Goal: Task Accomplishment & Management: Complete application form

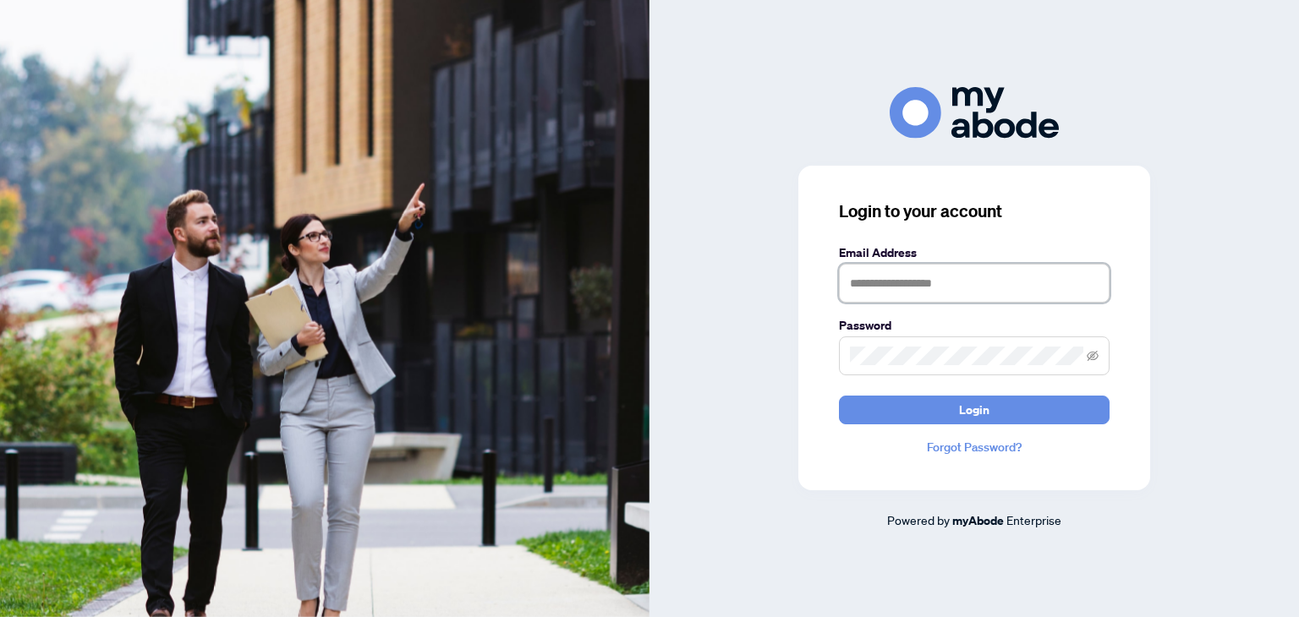
click at [941, 285] on input "text" at bounding box center [974, 283] width 271 height 39
type input "**********"
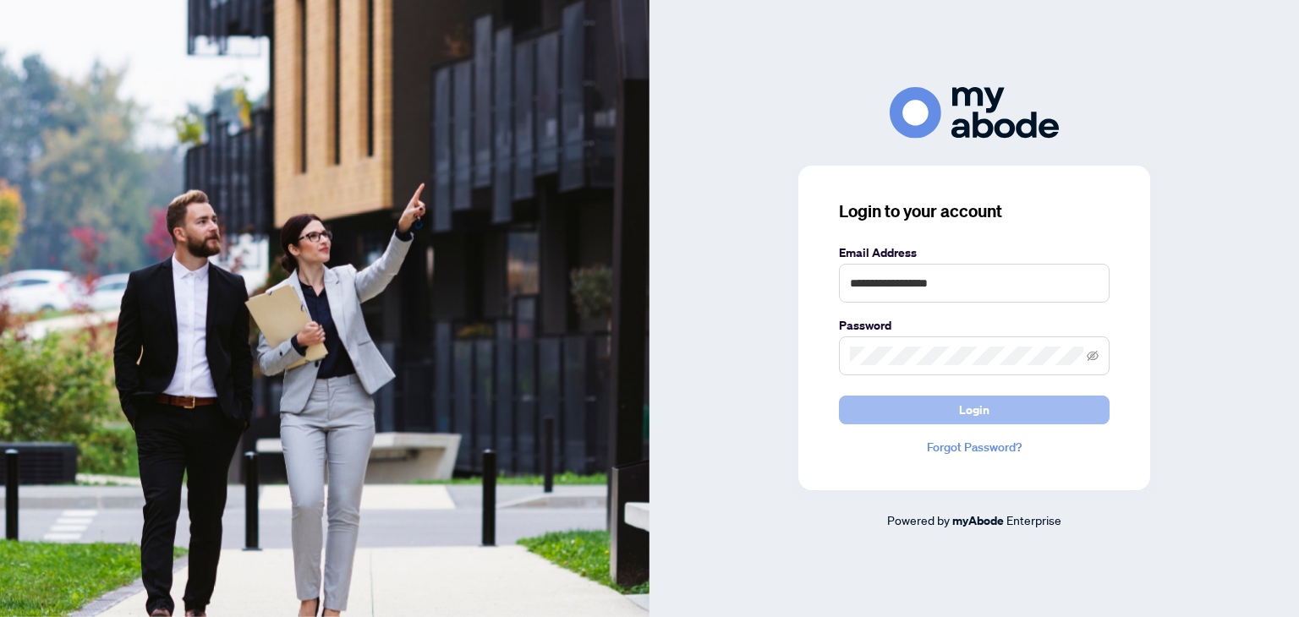
click at [974, 412] on span "Login" at bounding box center [974, 410] width 30 height 27
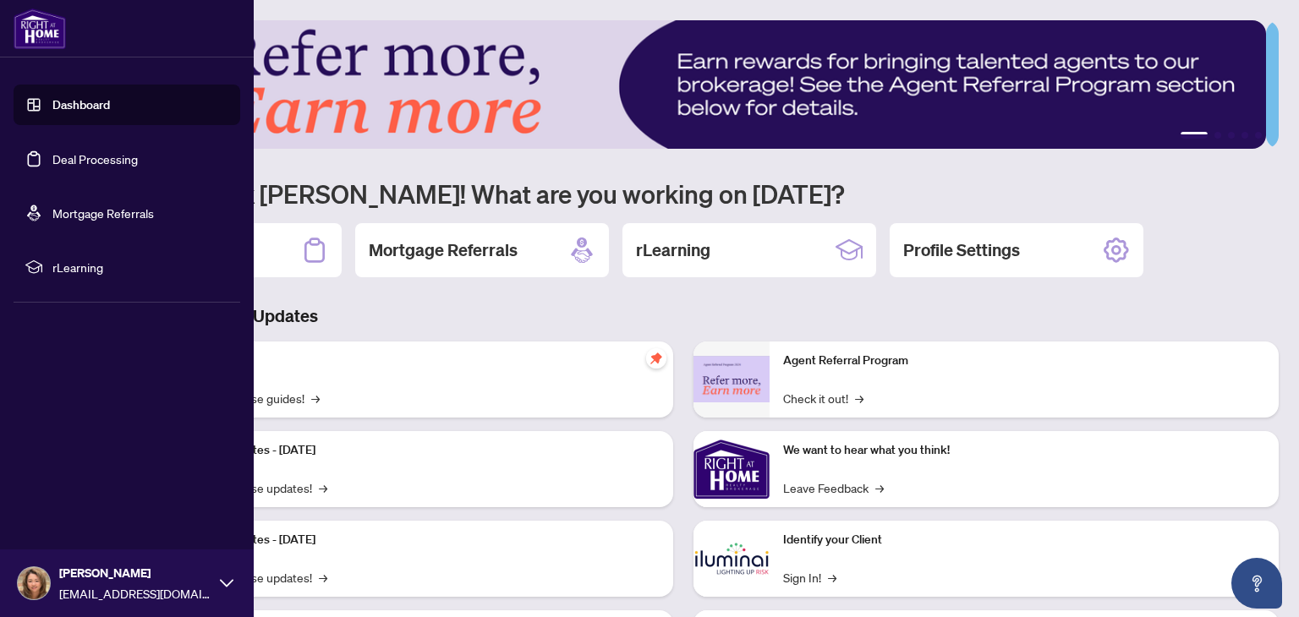
click at [91, 163] on link "Deal Processing" at bounding box center [94, 158] width 85 height 15
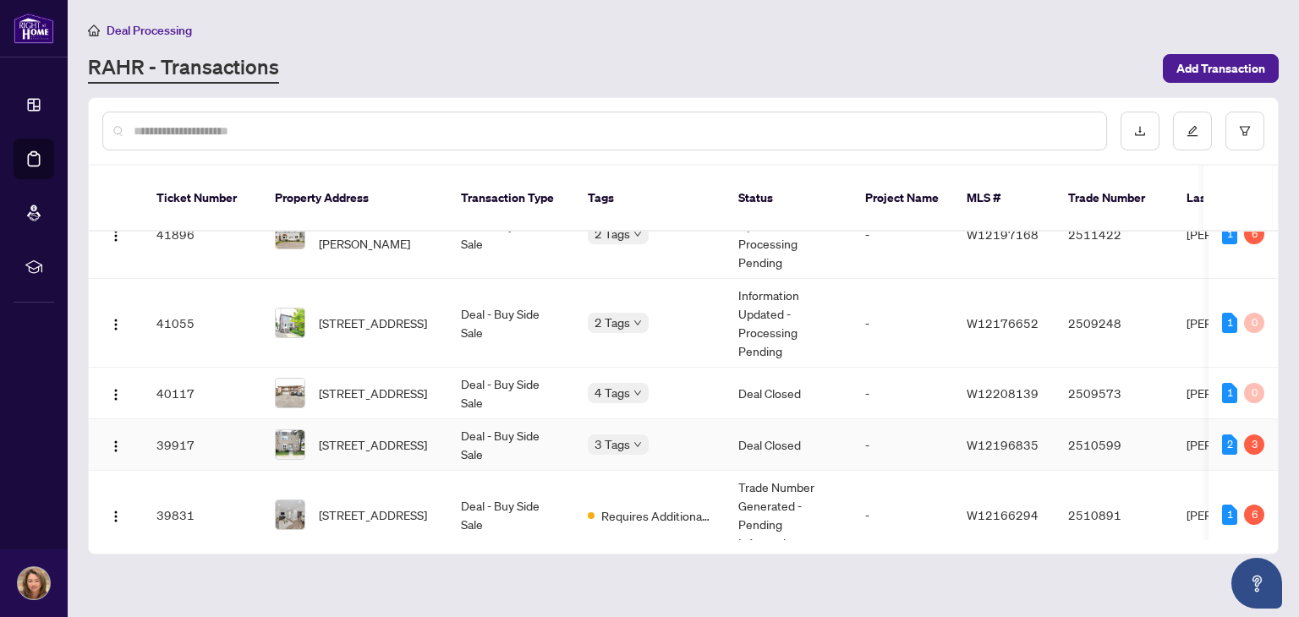
scroll to position [707, 0]
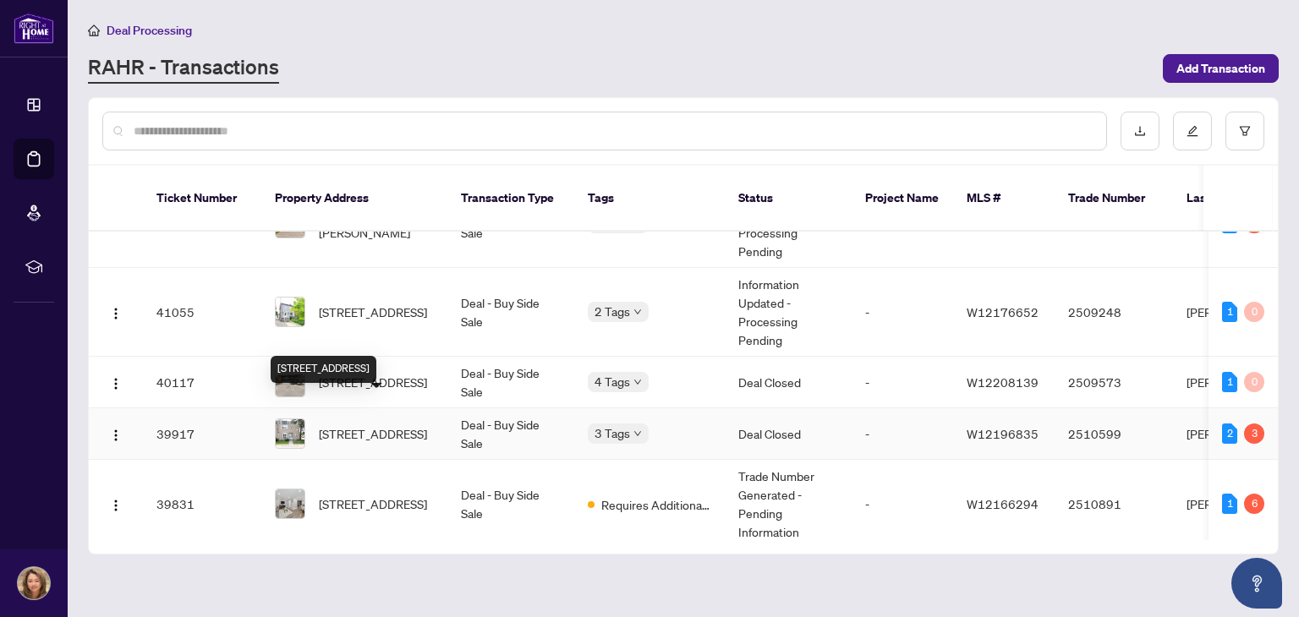
click at [382, 424] on span "[STREET_ADDRESS]" at bounding box center [373, 433] width 108 height 19
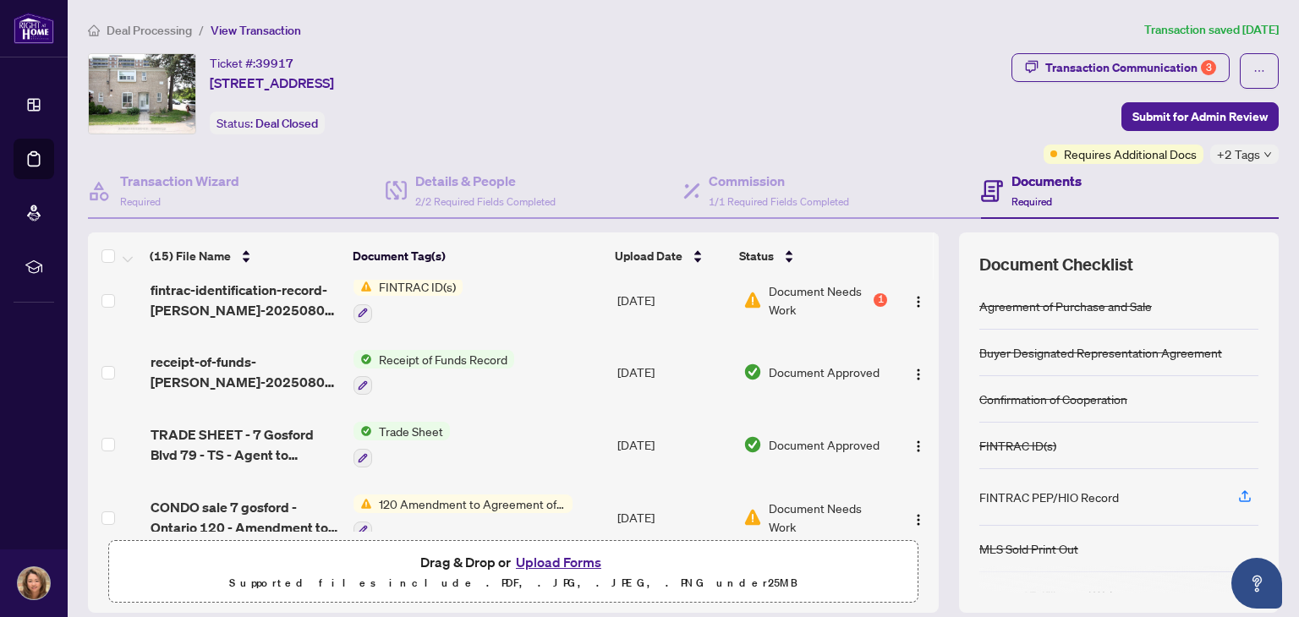
scroll to position [162, 0]
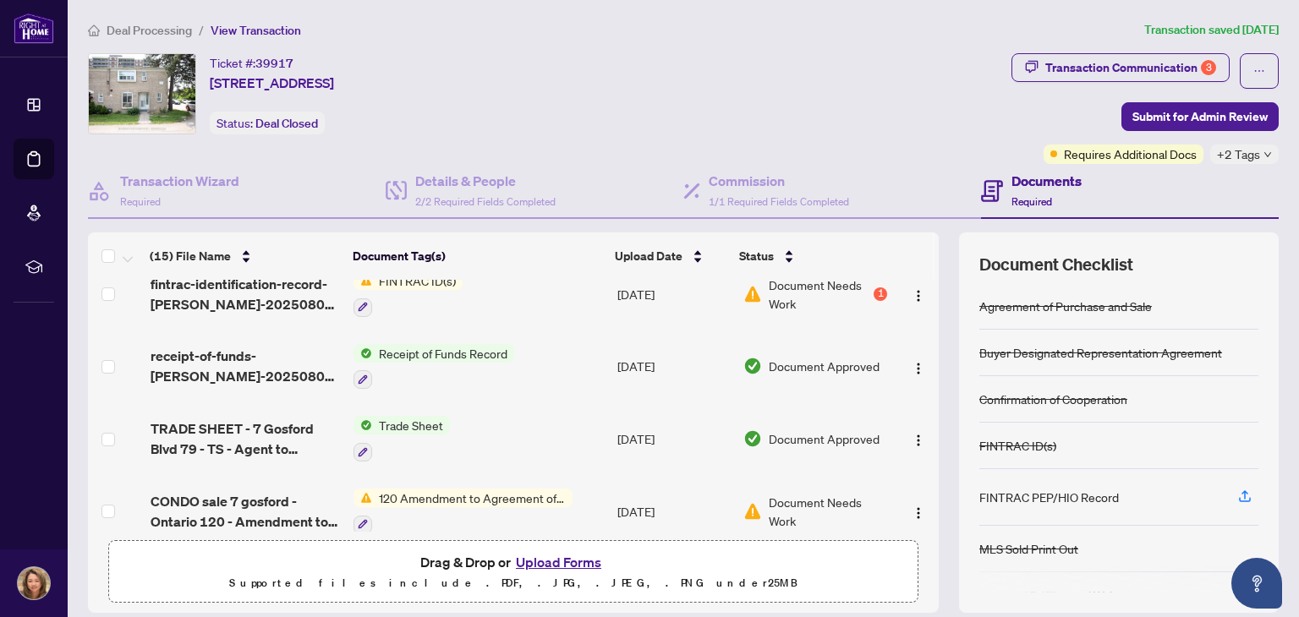
click at [565, 562] on button "Upload Forms" at bounding box center [559, 562] width 96 height 22
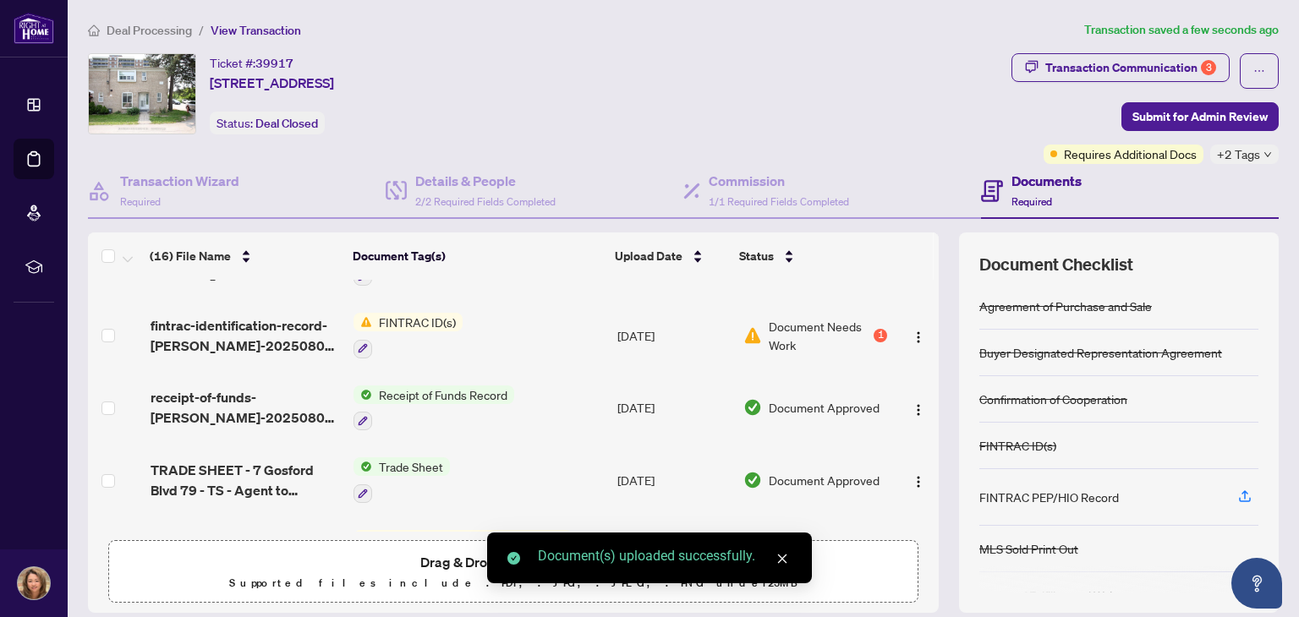
scroll to position [0, 0]
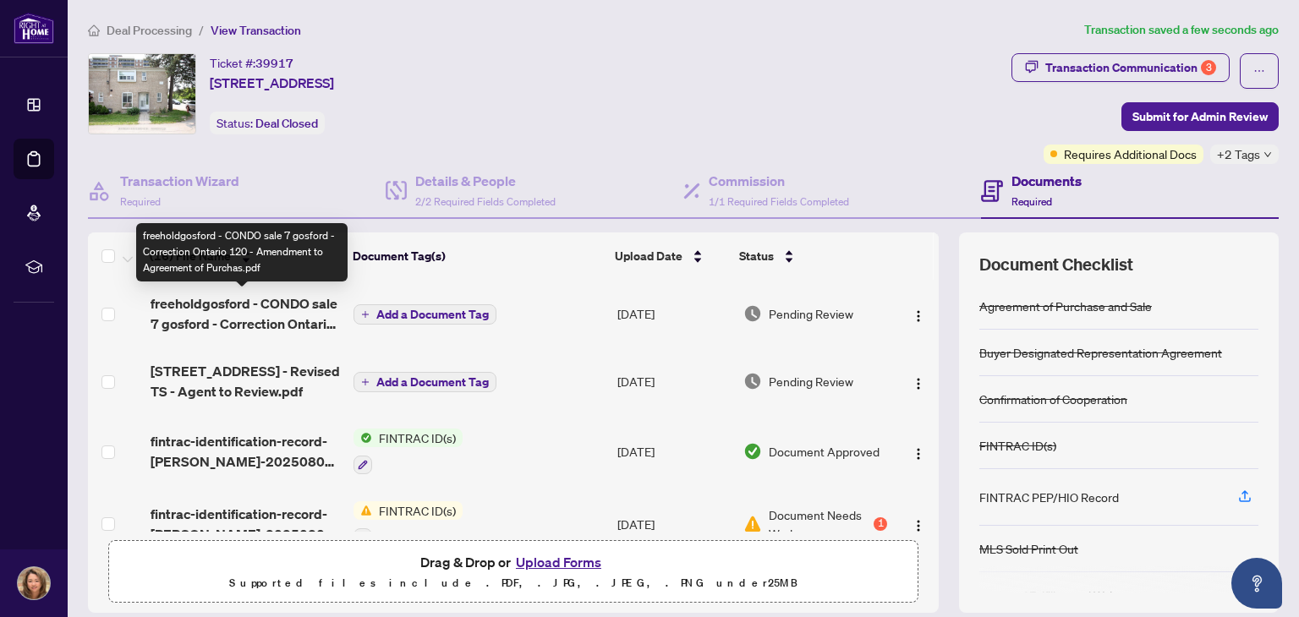
click at [235, 298] on span "freeholdgosford - CONDO sale 7 gosford - Correction Ontario 120 - Amendment to …" at bounding box center [246, 313] width 190 height 41
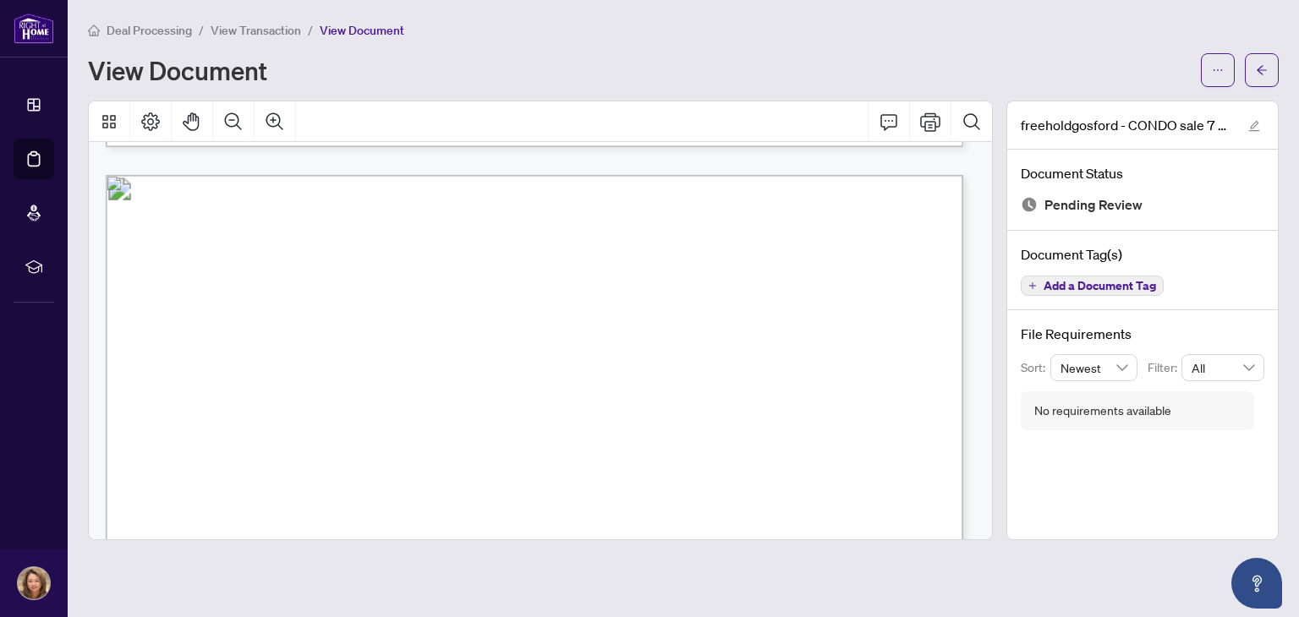
scroll to position [1059, 0]
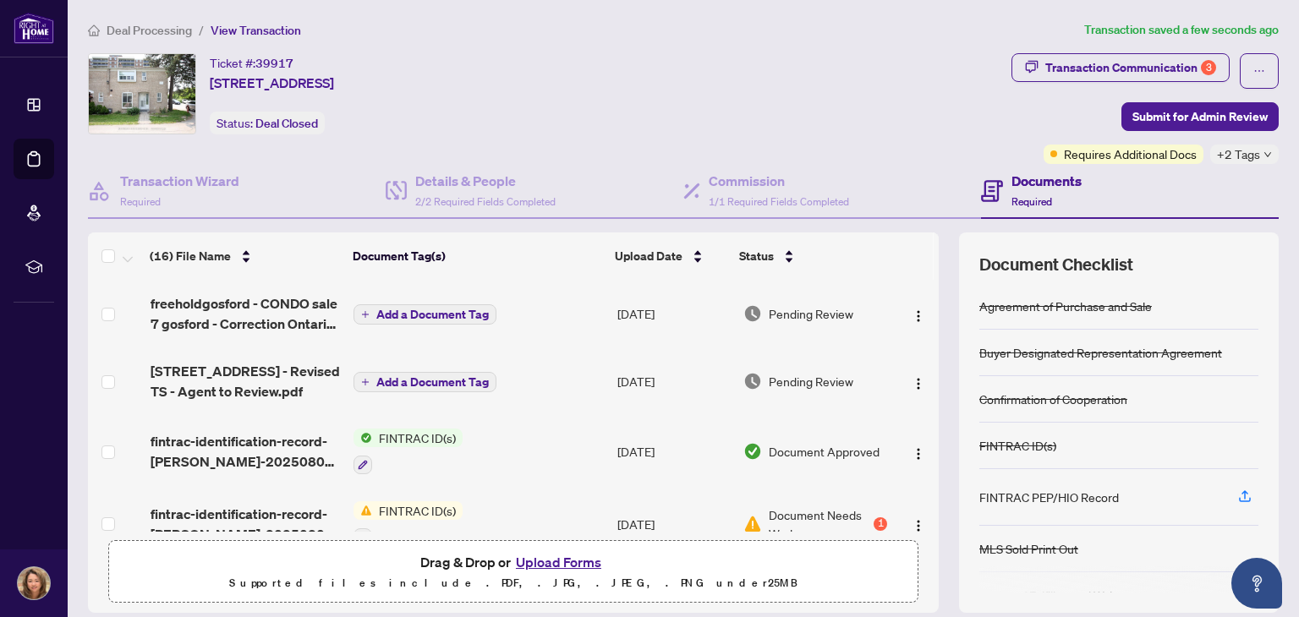
click at [402, 309] on span "Add a Document Tag" at bounding box center [432, 315] width 112 height 12
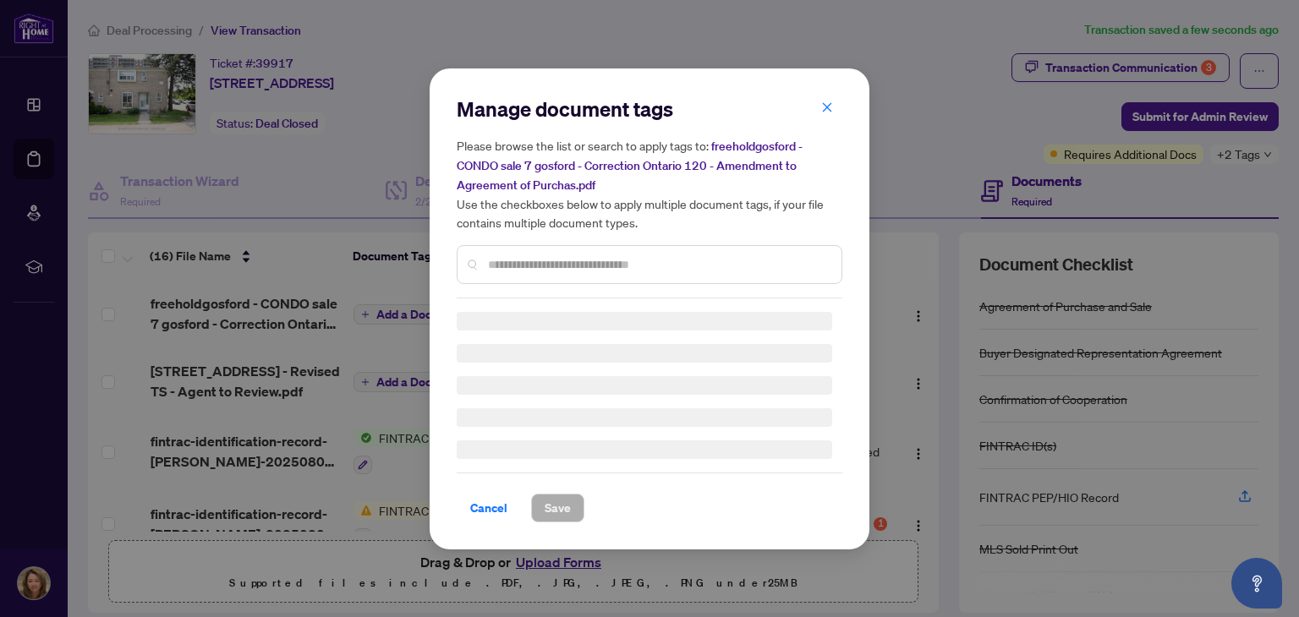
click at [632, 264] on div "Manage document tags Please browse the list or search to apply tags to: freehol…" at bounding box center [650, 197] width 386 height 203
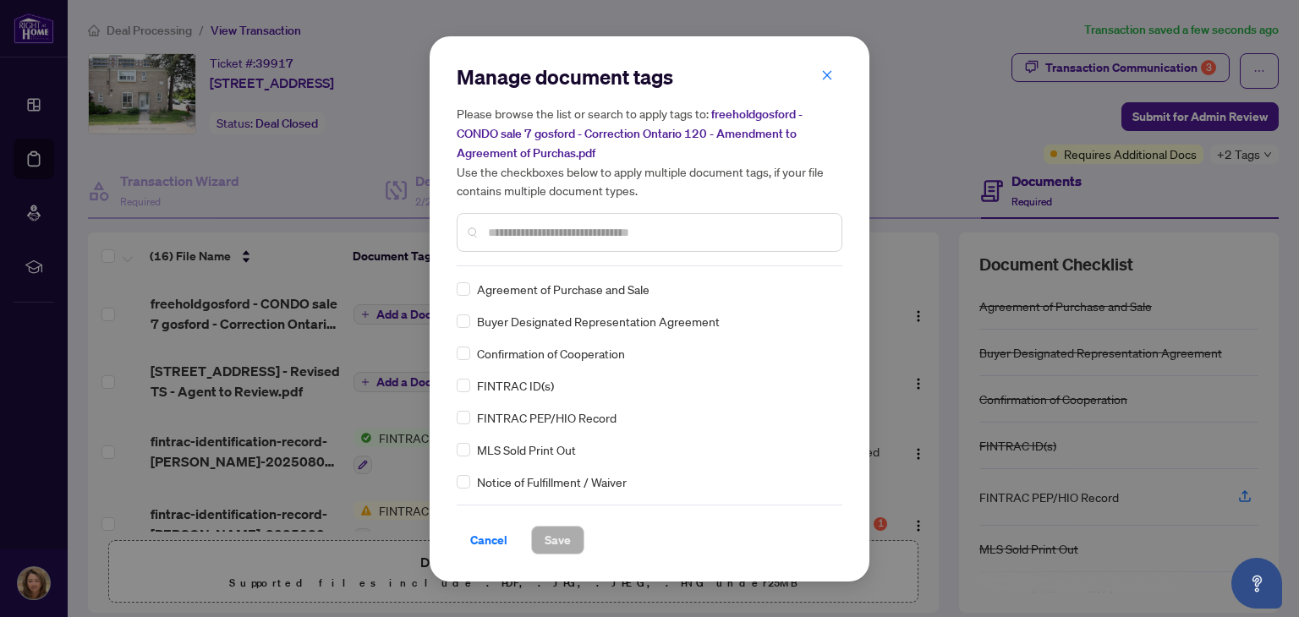
click at [640, 237] on input "text" at bounding box center [658, 232] width 340 height 19
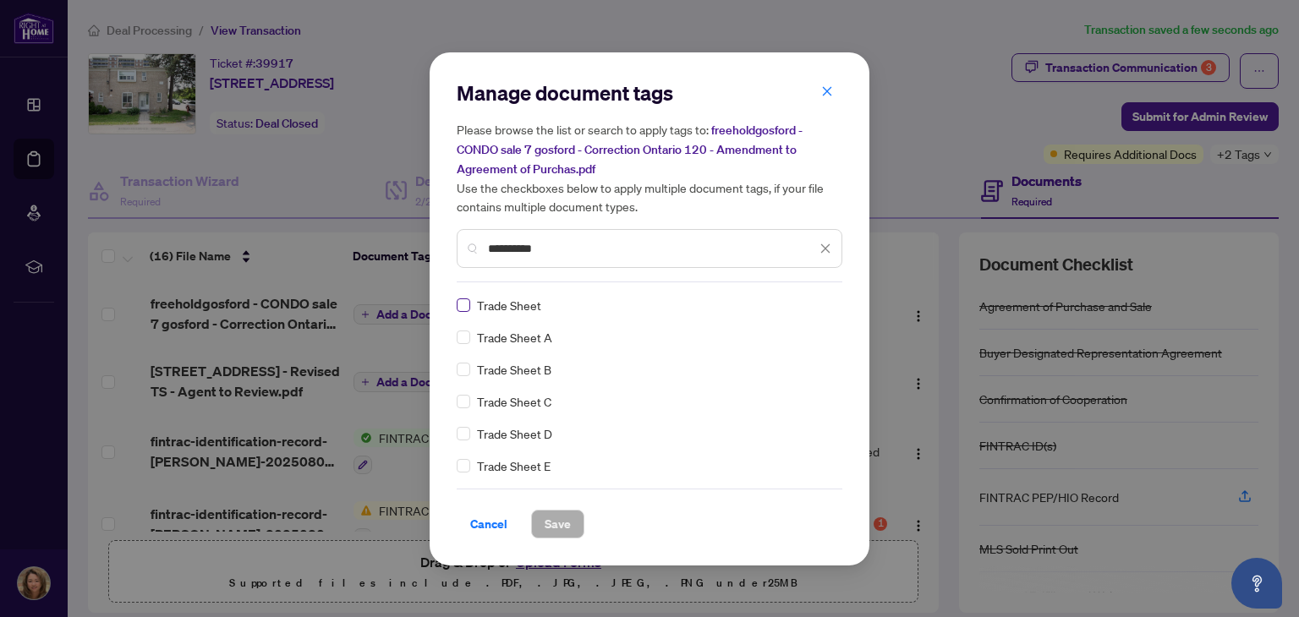
type input "**********"
click at [560, 522] on span "Save" at bounding box center [558, 524] width 26 height 27
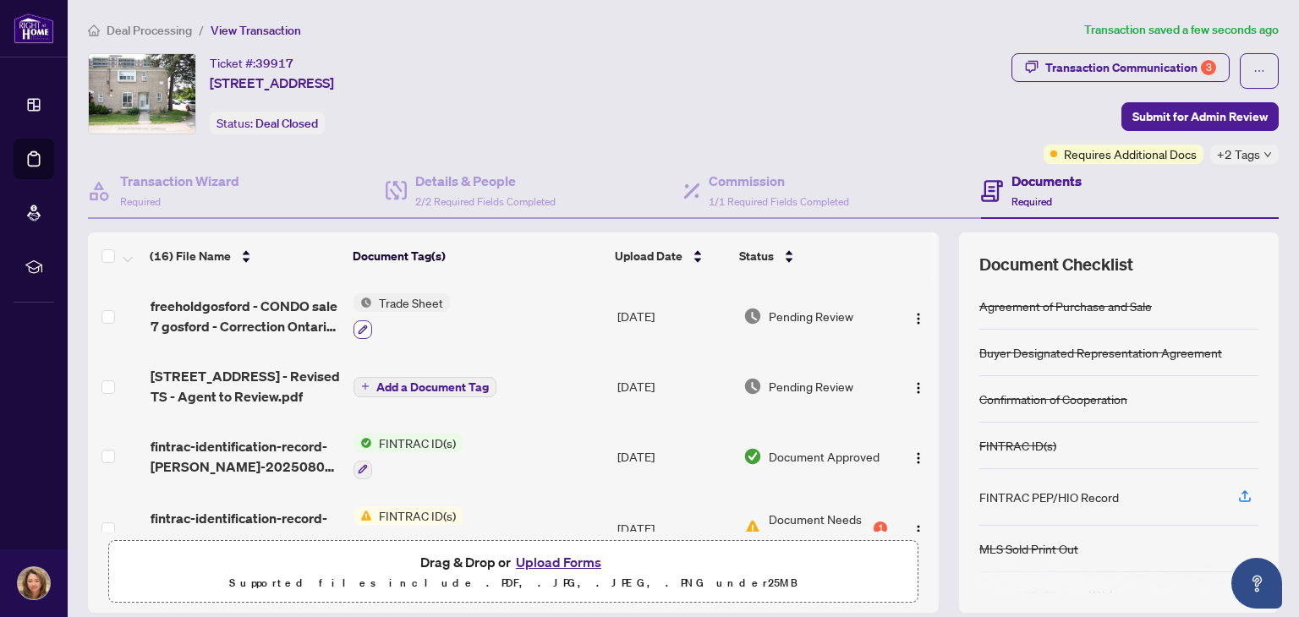
click at [358, 325] on icon "button" at bounding box center [363, 330] width 10 height 10
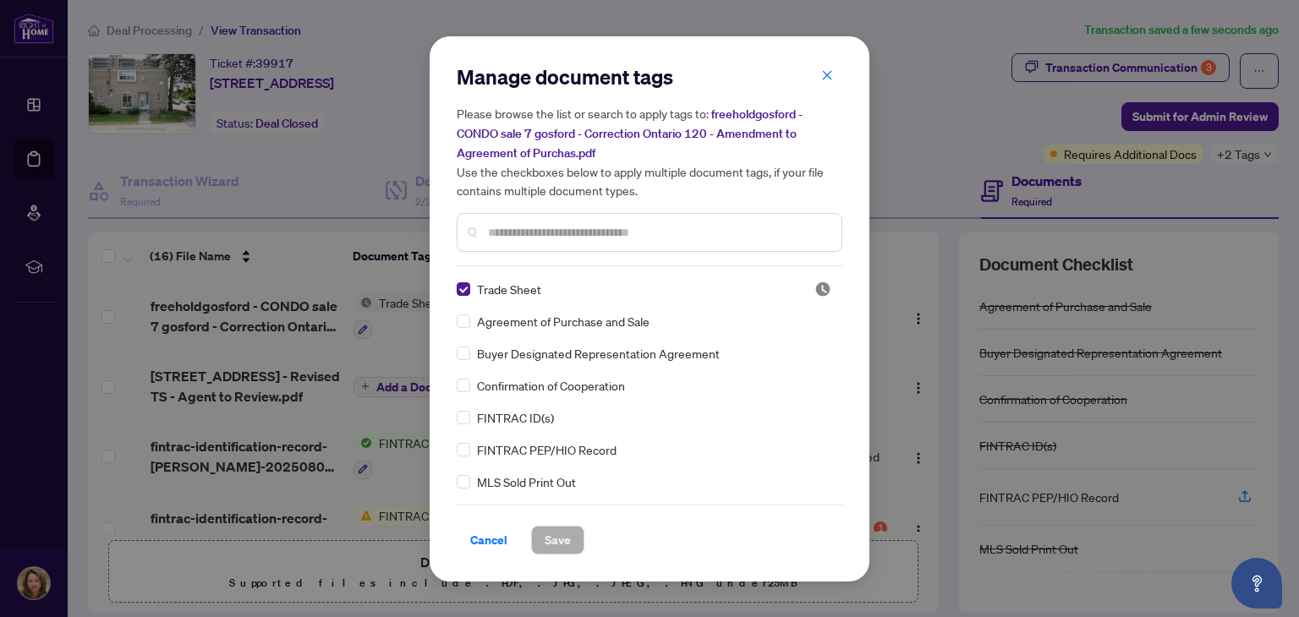
click at [665, 226] on input "text" at bounding box center [658, 232] width 340 height 19
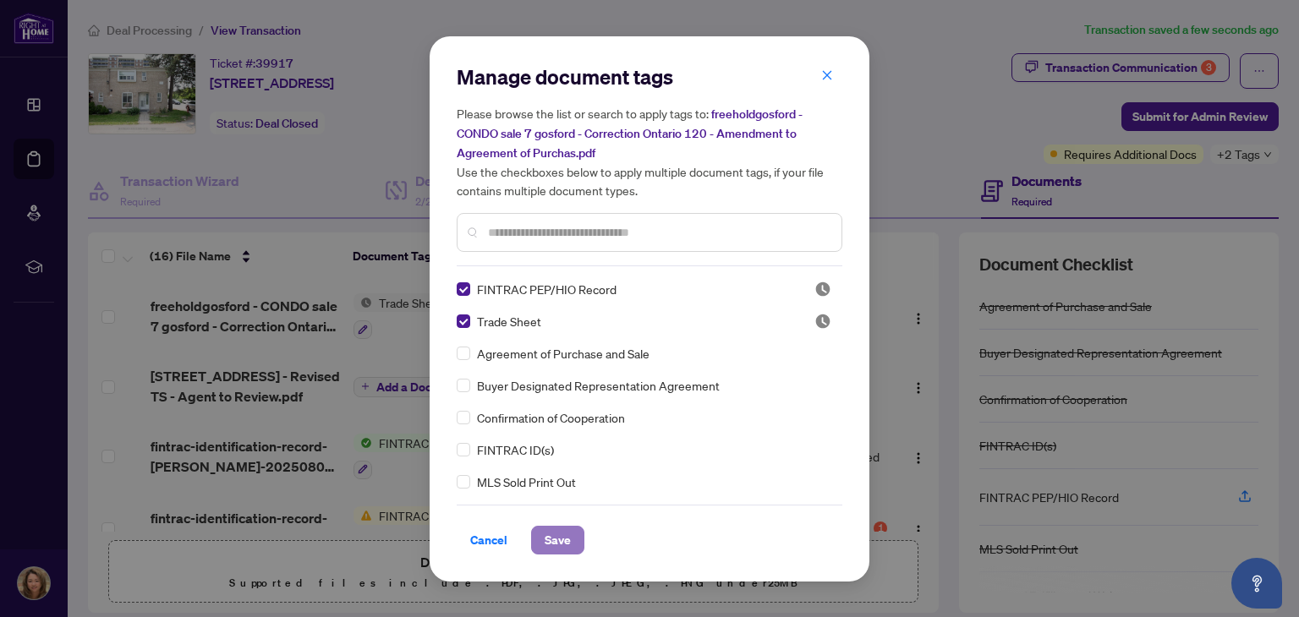
click at [552, 539] on span "Save" at bounding box center [558, 540] width 26 height 27
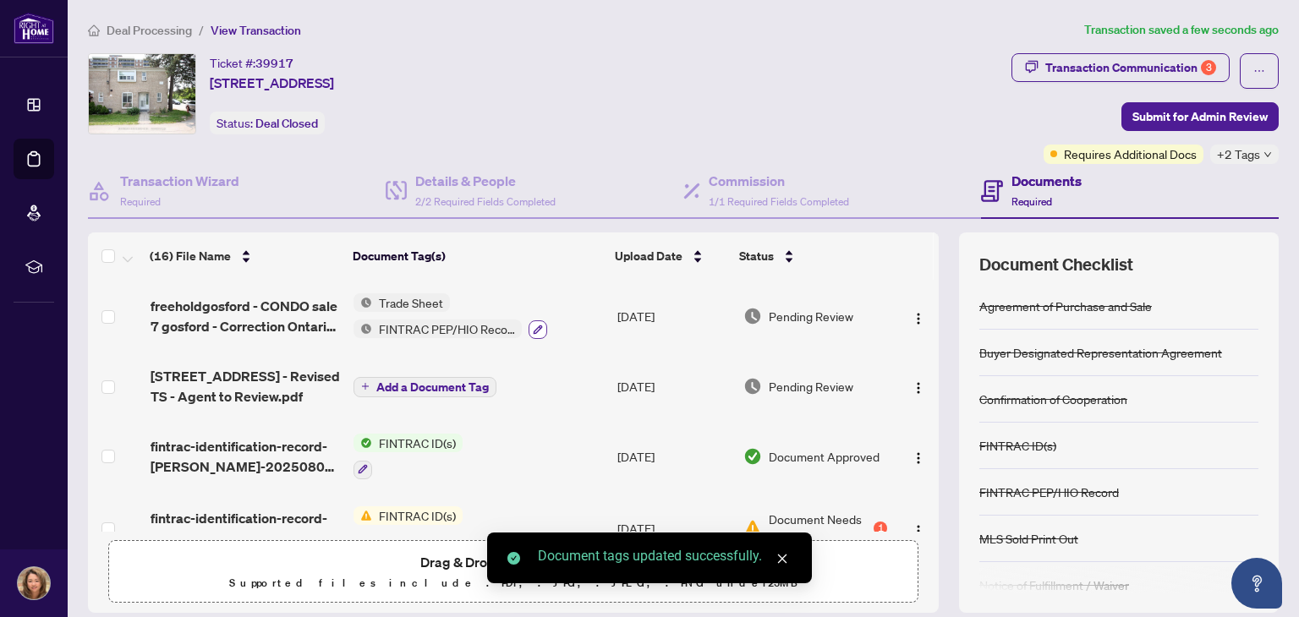
click at [534, 325] on icon "button" at bounding box center [538, 329] width 9 height 9
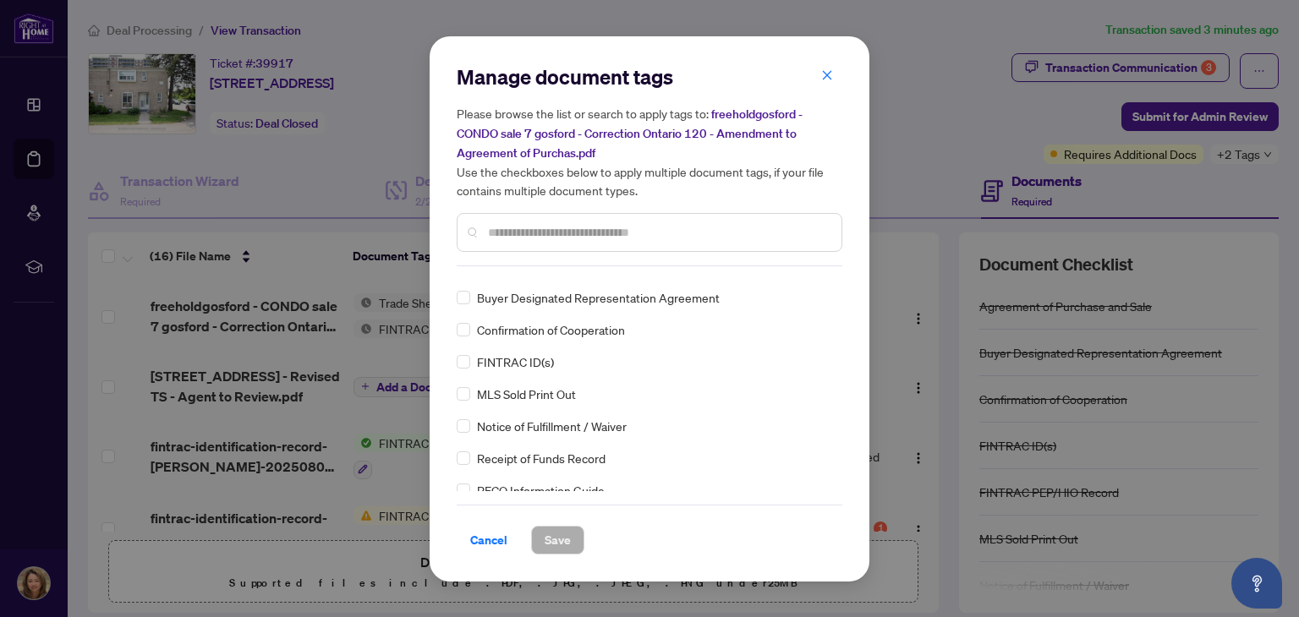
scroll to position [56, 0]
click at [597, 233] on input "text" at bounding box center [658, 232] width 340 height 19
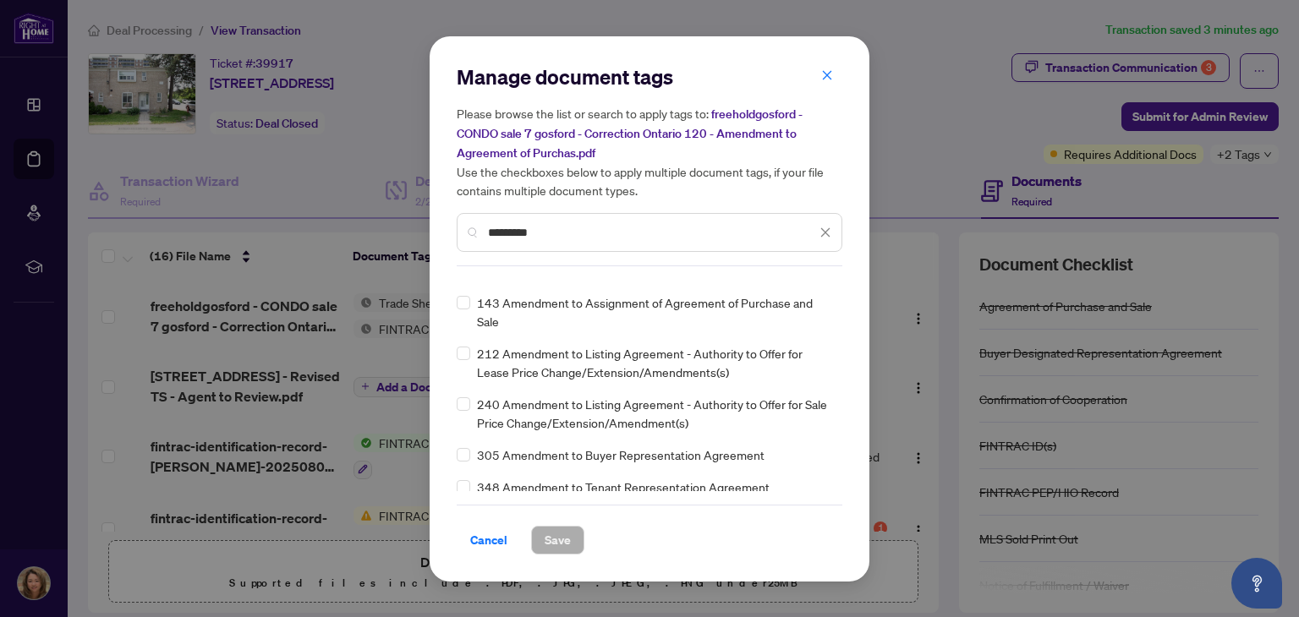
scroll to position [0, 0]
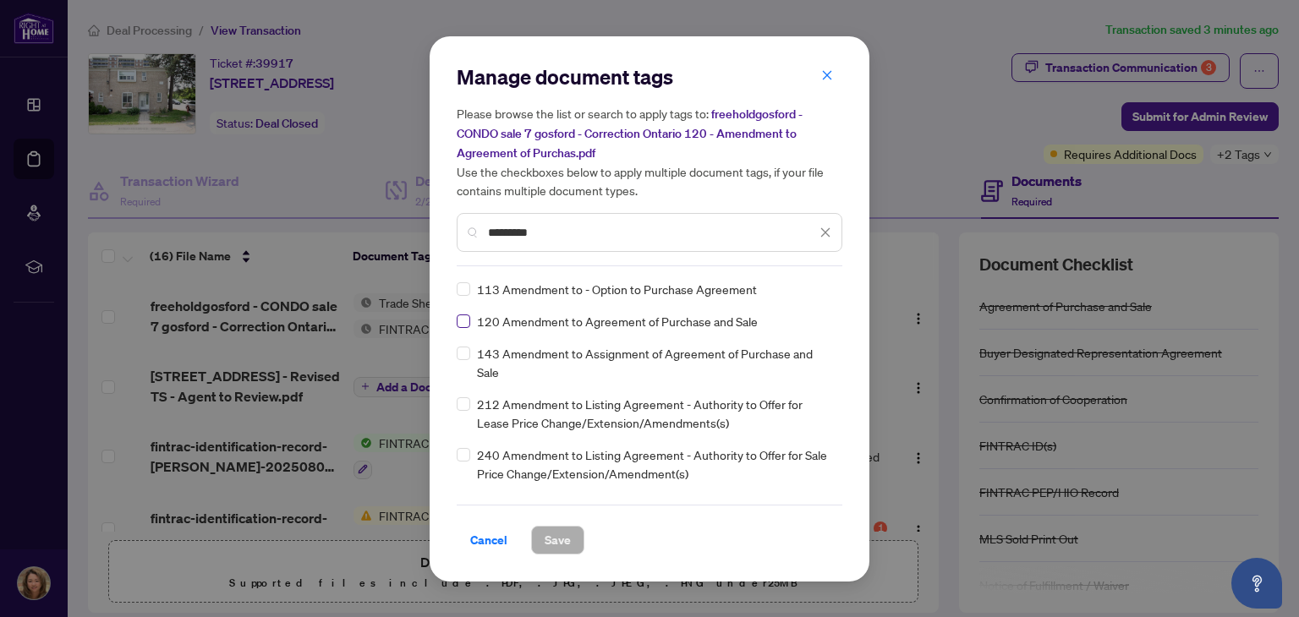
type input "*********"
click at [549, 542] on span "Save" at bounding box center [558, 540] width 26 height 27
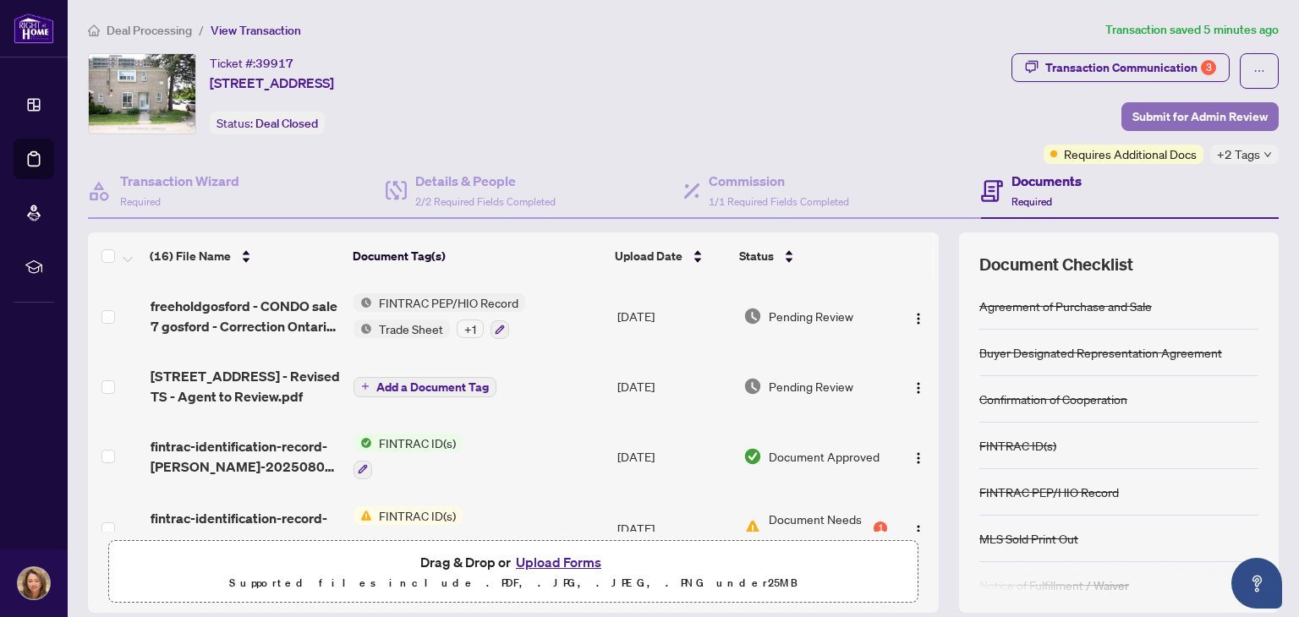
click at [1193, 114] on span "Submit for Admin Review" at bounding box center [1199, 116] width 135 height 27
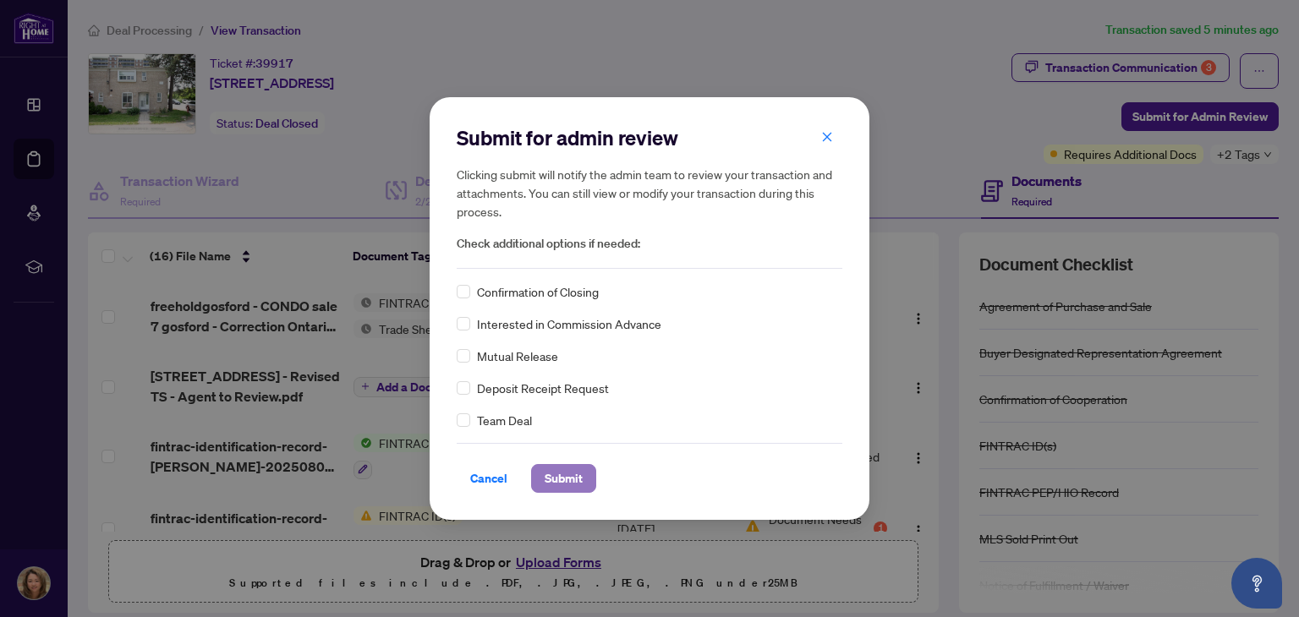
click at [564, 474] on span "Submit" at bounding box center [564, 478] width 38 height 27
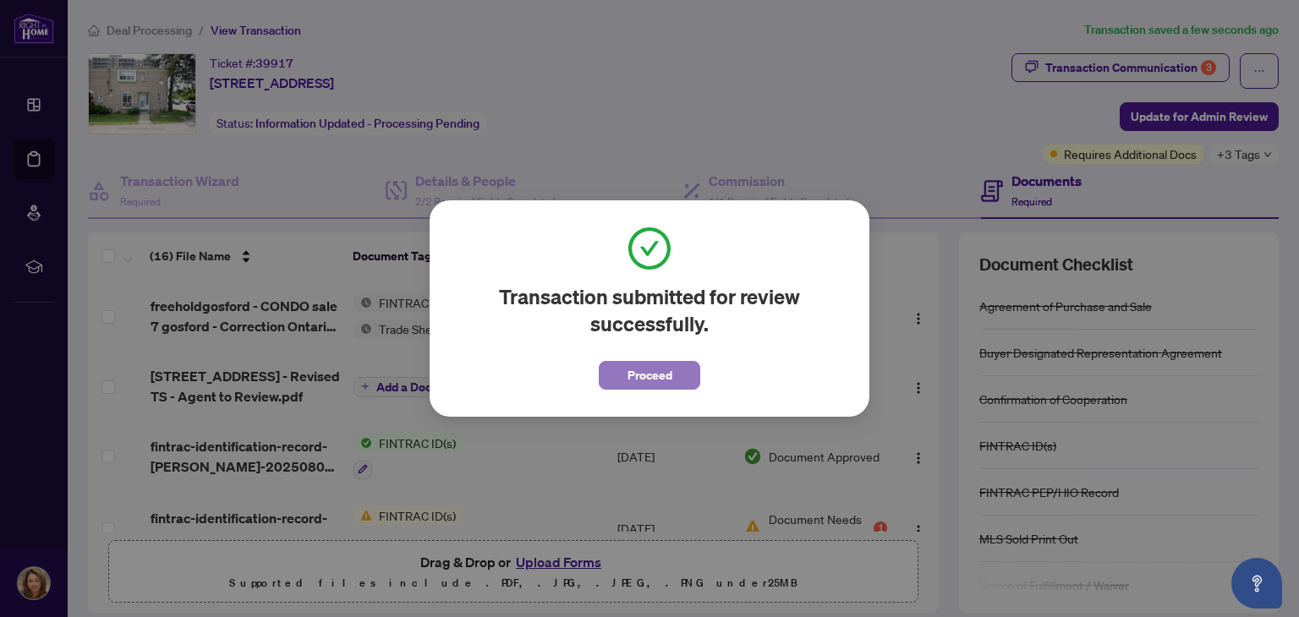
click at [665, 370] on span "Proceed" at bounding box center [649, 375] width 45 height 27
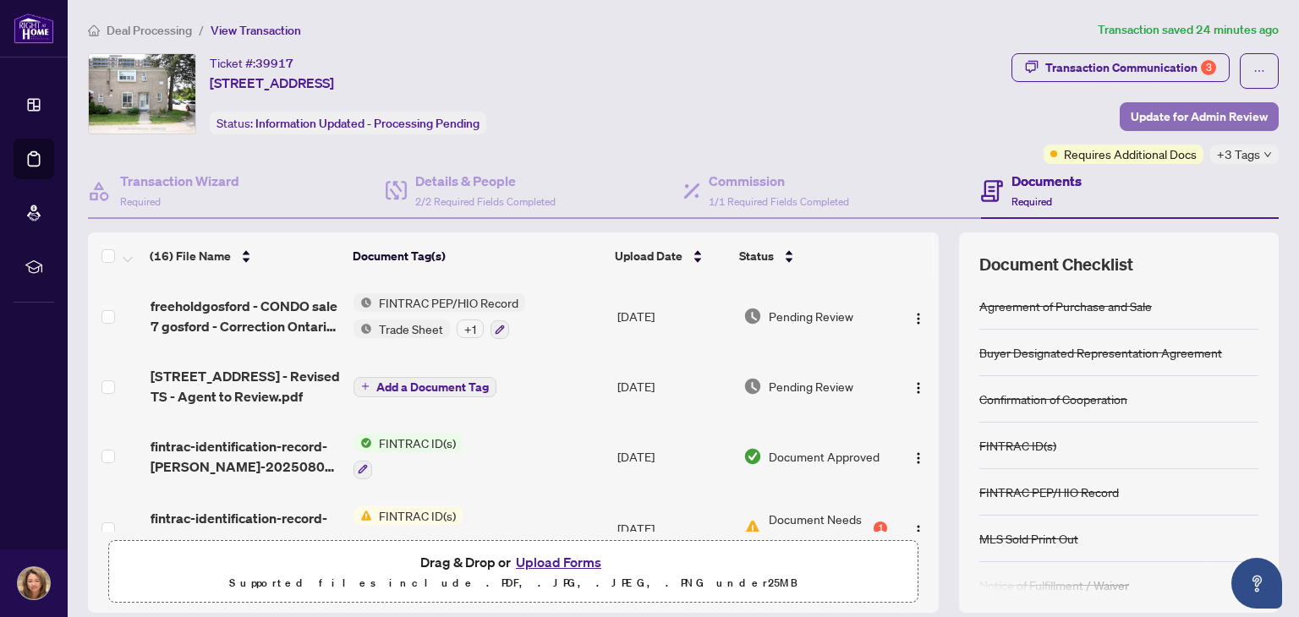
click at [1193, 114] on span "Update for Admin Review" at bounding box center [1199, 116] width 137 height 27
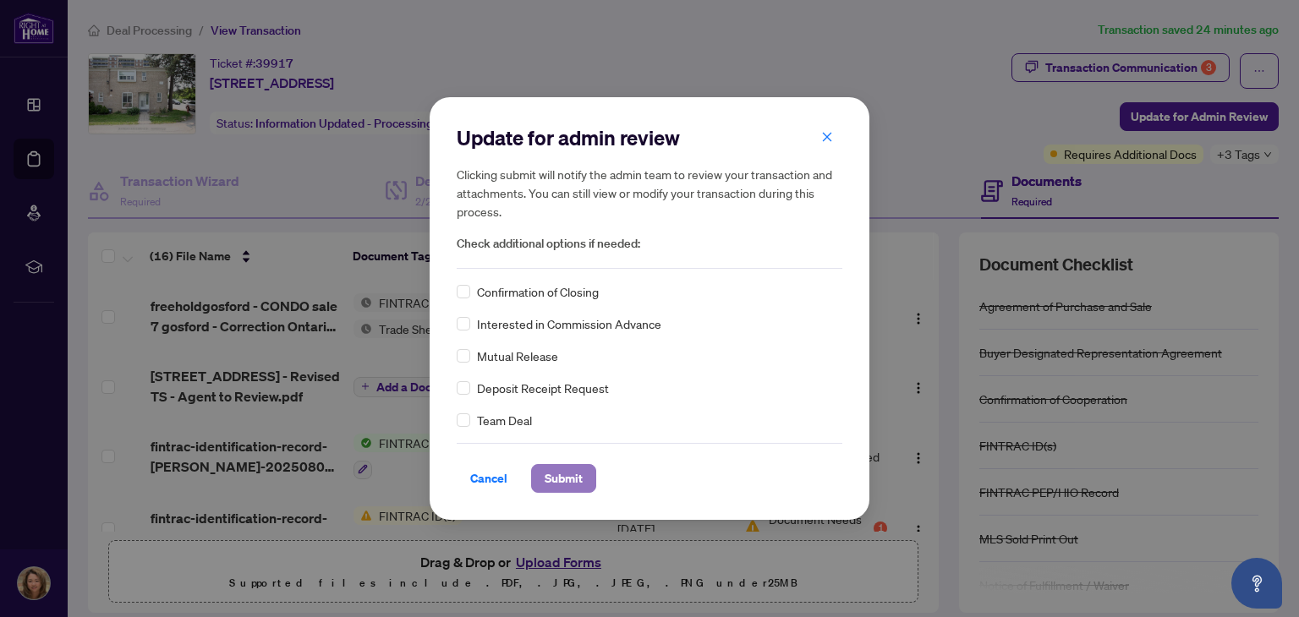
click at [569, 478] on span "Submit" at bounding box center [564, 478] width 38 height 27
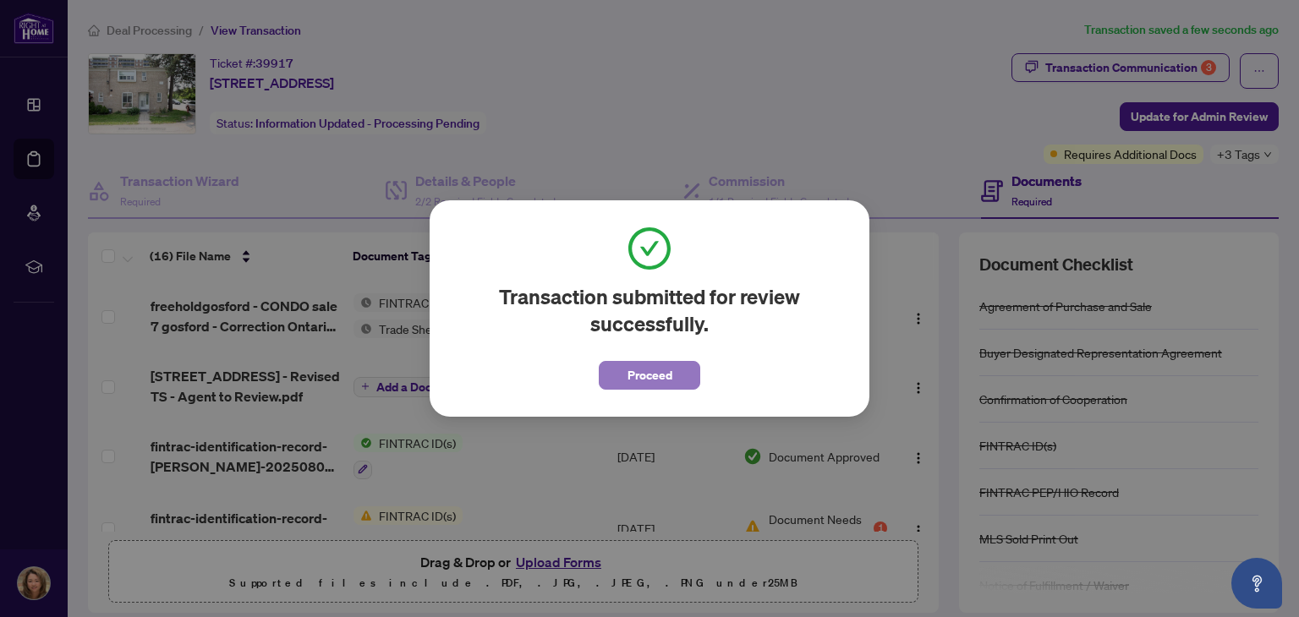
click at [645, 388] on span "Proceed" at bounding box center [649, 375] width 45 height 27
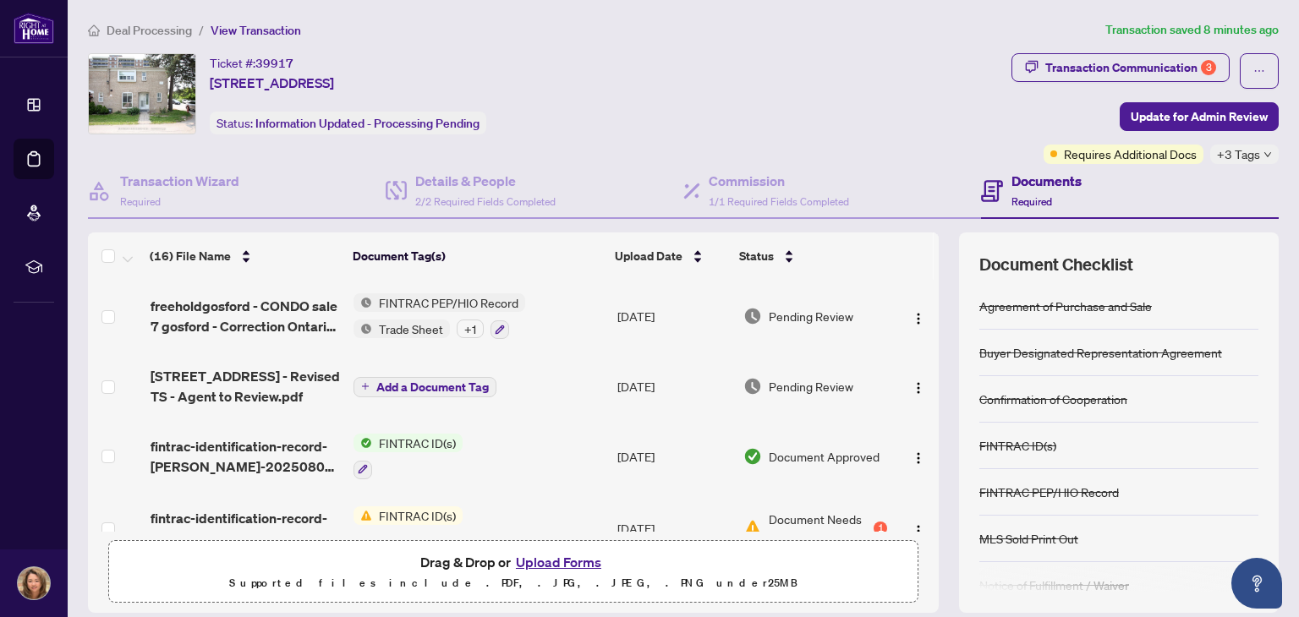
click at [848, 92] on div "Ticket #: 39917 [STREET_ADDRESS] Status: Information Updated - Processing Pendi…" at bounding box center [546, 93] width 917 height 81
